Goal: Find specific page/section: Find specific page/section

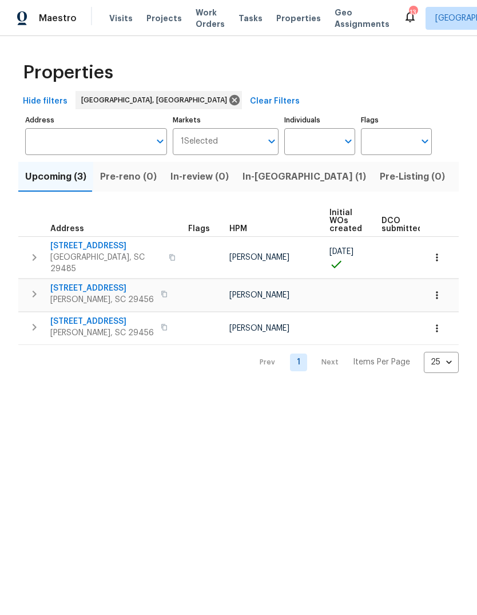
click at [459, 182] on span "Listed (17)" at bounding box center [482, 177] width 47 height 16
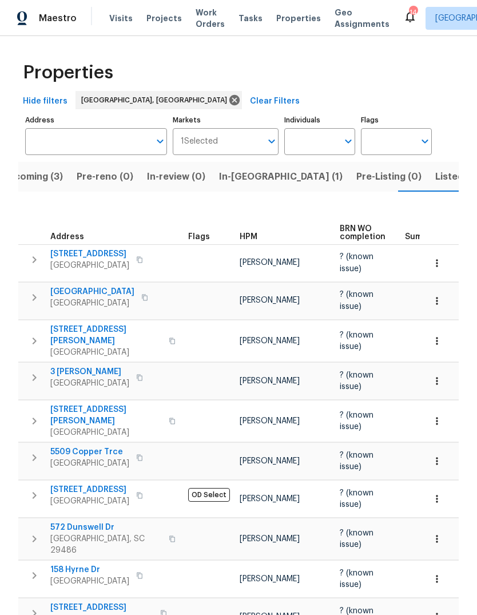
scroll to position [0, 23]
